Goal: Use online tool/utility: Utilize a website feature to perform a specific function

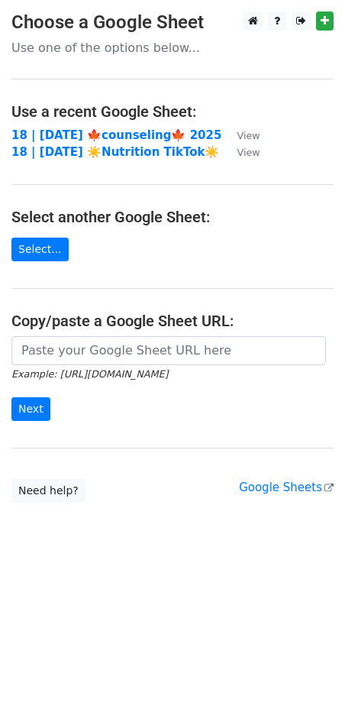
drag, startPoint x: 111, startPoint y: 366, endPoint x: 114, endPoint y: 357, distance: 9.4
click at [112, 365] on form "Example: [URL][DOMAIN_NAME] Next" at bounding box center [172, 379] width 322 height 86
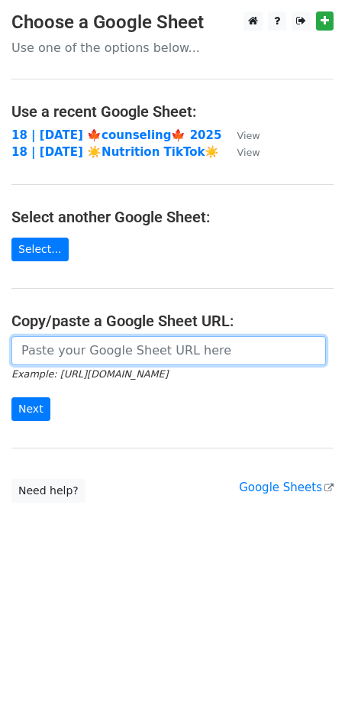
click at [114, 354] on input "url" at bounding box center [168, 350] width 315 height 29
paste input "[URL][DOMAIN_NAME]"
type input "[URL][DOMAIN_NAME]"
click at [11, 397] on input "Next" at bounding box center [30, 409] width 39 height 24
